Goal: Task Accomplishment & Management: Manage account settings

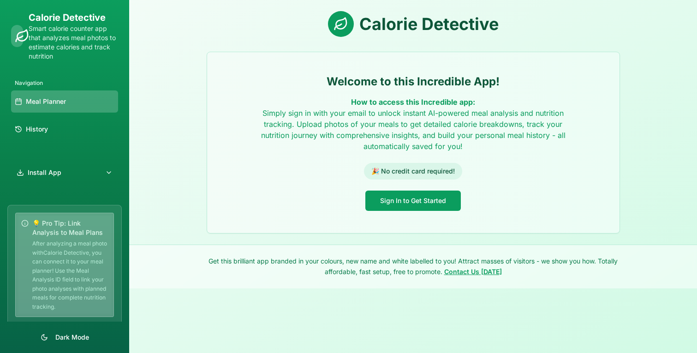
click at [32, 105] on span "Meal Planner" at bounding box center [46, 101] width 40 height 9
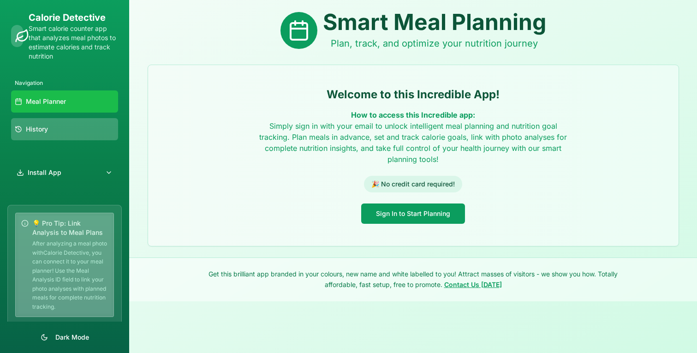
click at [33, 133] on span "History" at bounding box center [37, 129] width 22 height 9
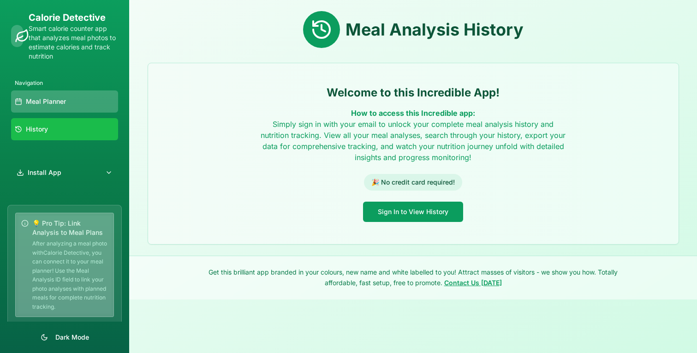
click at [36, 108] on link "Meal Planner" at bounding box center [64, 101] width 107 height 22
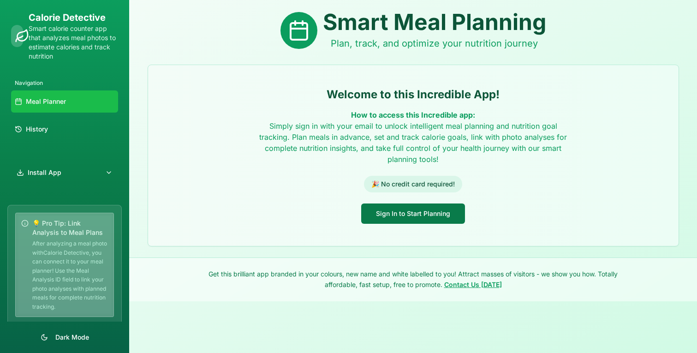
click at [447, 215] on button "Sign In to Start Planning" at bounding box center [413, 213] width 104 height 20
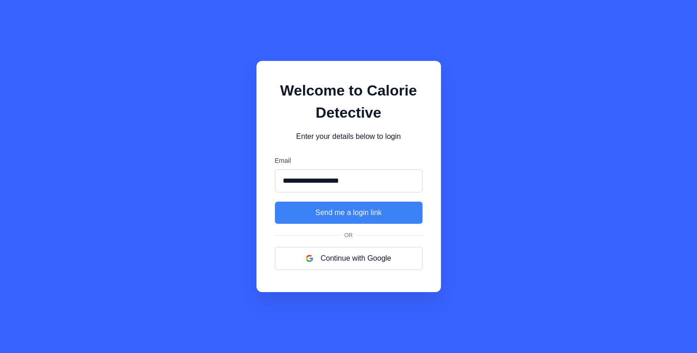
click at [361, 184] on input "**********" at bounding box center [349, 180] width 148 height 23
type input "**********"
click at [343, 214] on button "Send me a login link" at bounding box center [349, 213] width 148 height 22
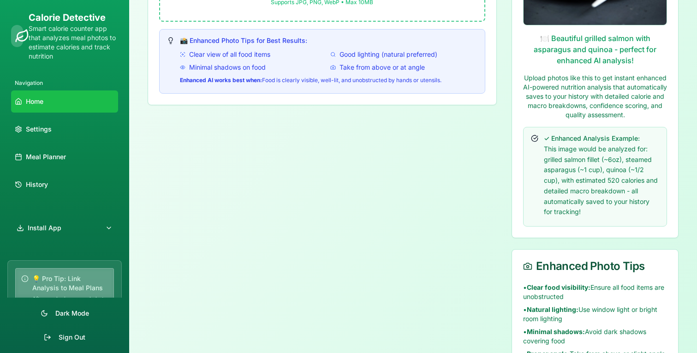
scroll to position [427, 0]
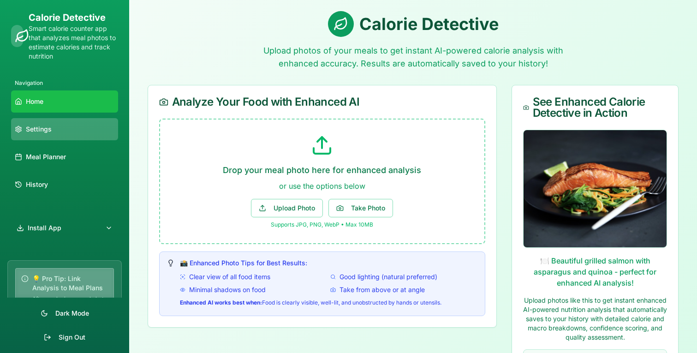
click at [36, 130] on span "Settings" at bounding box center [39, 129] width 26 height 9
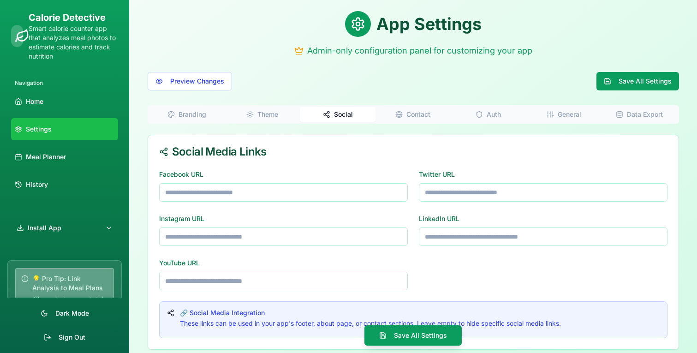
click at [328, 119] on button "Social" at bounding box center [337, 114] width 75 height 15
click at [407, 119] on button "Contact" at bounding box center [412, 114] width 75 height 15
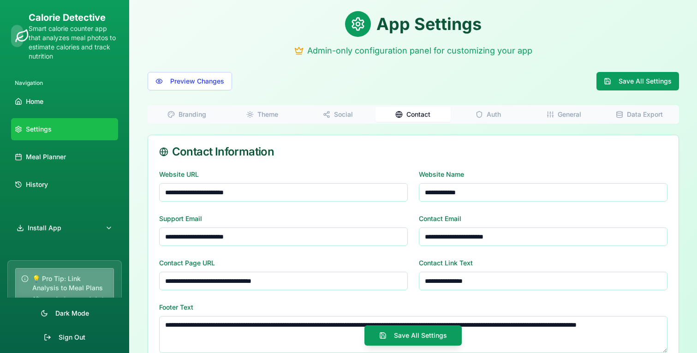
click at [519, 120] on button "Auth" at bounding box center [488, 114] width 75 height 15
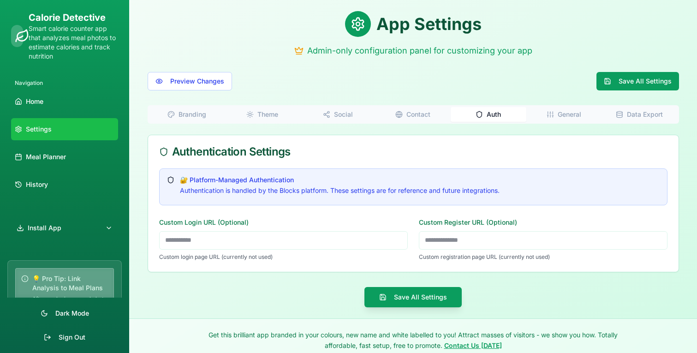
click at [550, 120] on button "General" at bounding box center [563, 114] width 75 height 15
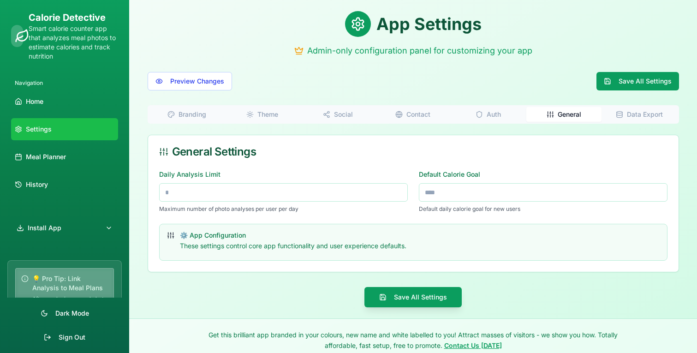
click at [623, 111] on button "Data Export" at bounding box center [638, 114] width 75 height 15
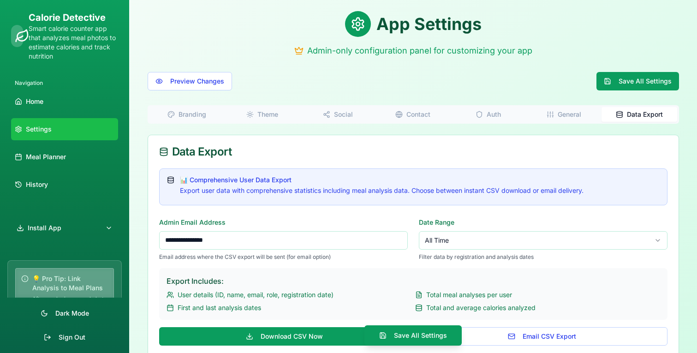
click at [281, 122] on div "Branding Theme Social Contact Auth General Data Export" at bounding box center [413, 114] width 531 height 18
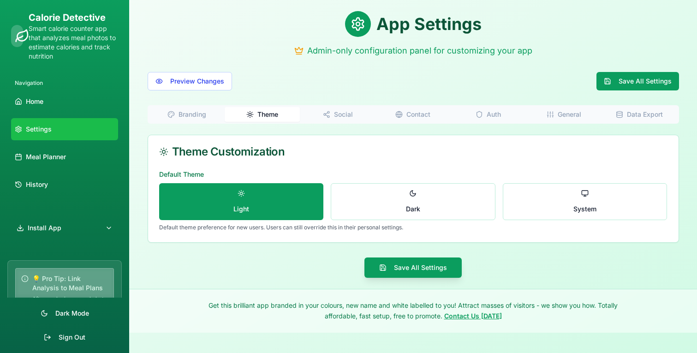
click at [280, 120] on button "Theme" at bounding box center [262, 114] width 75 height 15
click at [60, 162] on link "Meal Planner" at bounding box center [64, 157] width 107 height 22
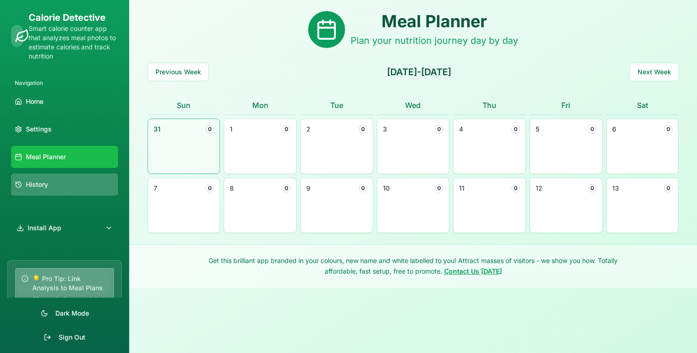
click at [81, 190] on link "History" at bounding box center [64, 184] width 107 height 22
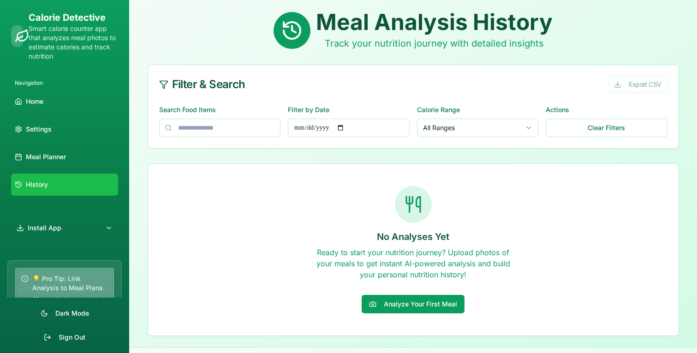
click at [47, 114] on ul "Home Settings Meal Planner History" at bounding box center [64, 142] width 107 height 105
click at [47, 110] on link "Home" at bounding box center [64, 101] width 107 height 22
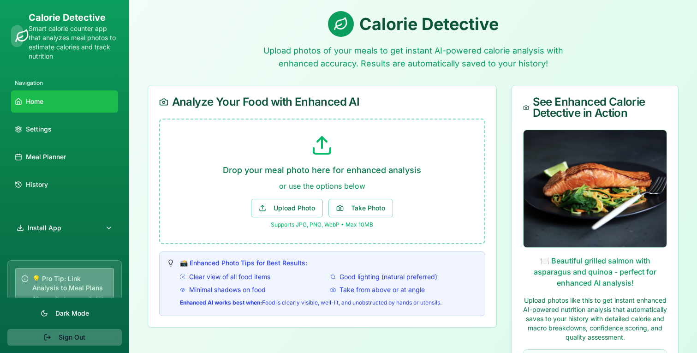
click at [67, 342] on button "Sign Out" at bounding box center [64, 337] width 114 height 17
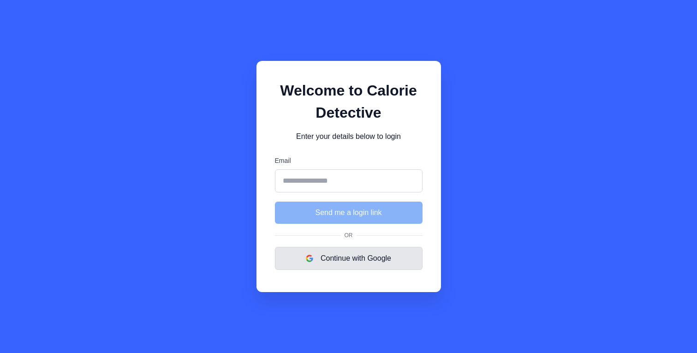
click at [317, 255] on button "Continue with Google" at bounding box center [349, 258] width 148 height 23
